Goal: Browse casually: Explore the website without a specific task or goal

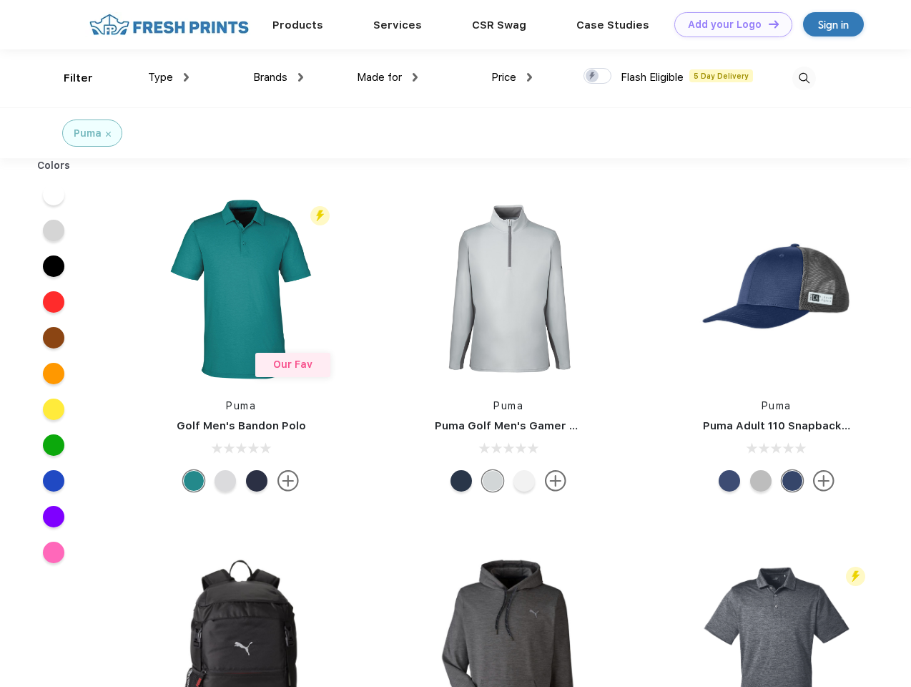
click at [728, 24] on link "Add your Logo Design Tool" at bounding box center [734, 24] width 118 height 25
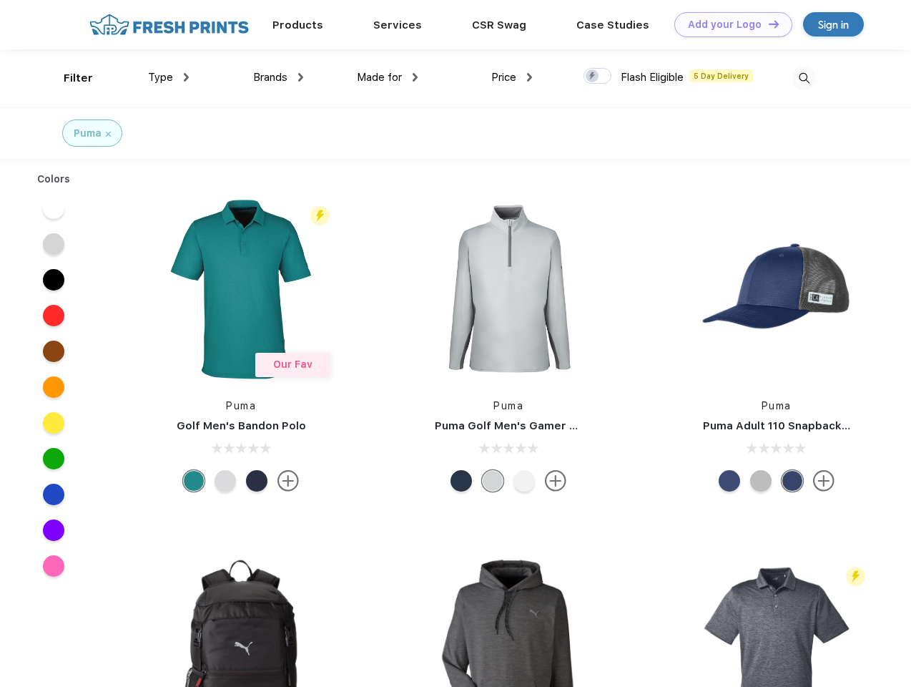
click at [0, 0] on div "Design Tool" at bounding box center [0, 0] width 0 height 0
click at [768, 24] on link "Add your Logo Design Tool" at bounding box center [734, 24] width 118 height 25
click at [69, 78] on div "Filter" at bounding box center [78, 78] width 29 height 16
click at [169, 77] on span "Type" at bounding box center [160, 77] width 25 height 13
click at [278, 77] on span "Brands" at bounding box center [270, 77] width 34 height 13
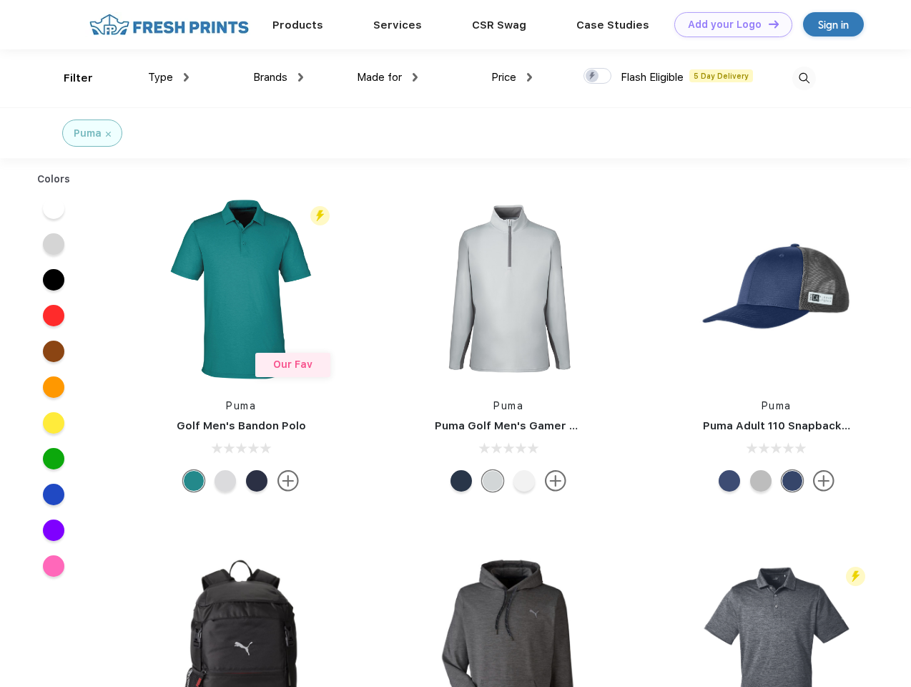
click at [388, 77] on span "Made for" at bounding box center [379, 77] width 45 height 13
click at [512, 77] on span "Price" at bounding box center [504, 77] width 25 height 13
click at [598, 77] on div at bounding box center [598, 76] width 28 height 16
click at [593, 77] on input "checkbox" at bounding box center [588, 71] width 9 height 9
click at [804, 78] on img at bounding box center [805, 79] width 24 height 24
